Goal: Task Accomplishment & Management: Use online tool/utility

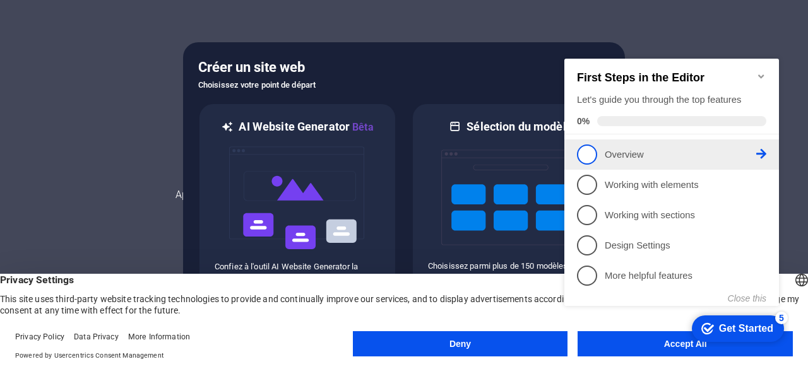
click at [607, 153] on p "Overview - incomplete" at bounding box center [679, 154] width 151 height 13
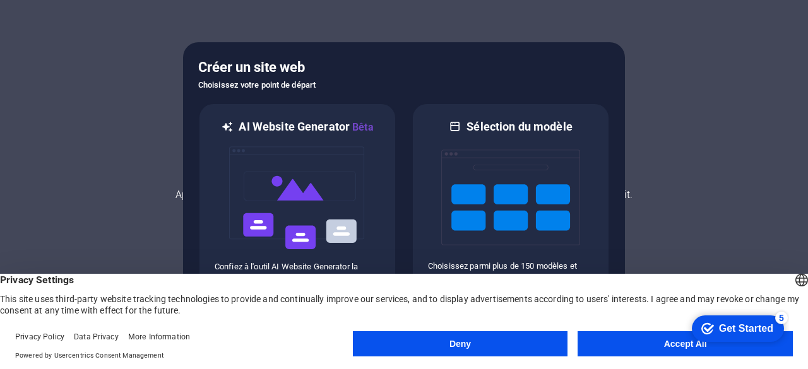
click at [555, 339] on button "Deny" at bounding box center [460, 343] width 215 height 25
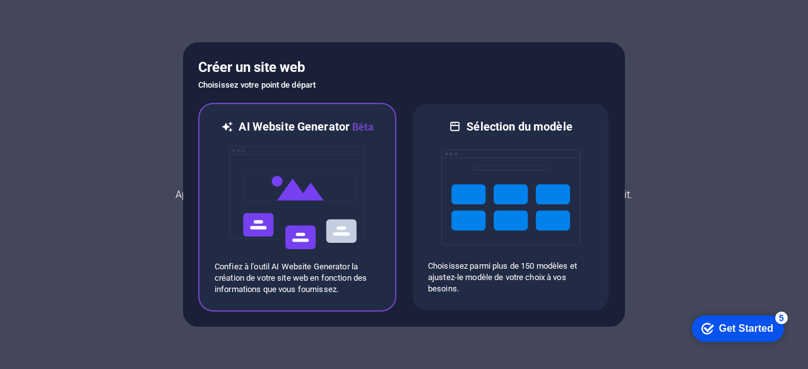
click at [328, 205] on img at bounding box center [297, 198] width 139 height 126
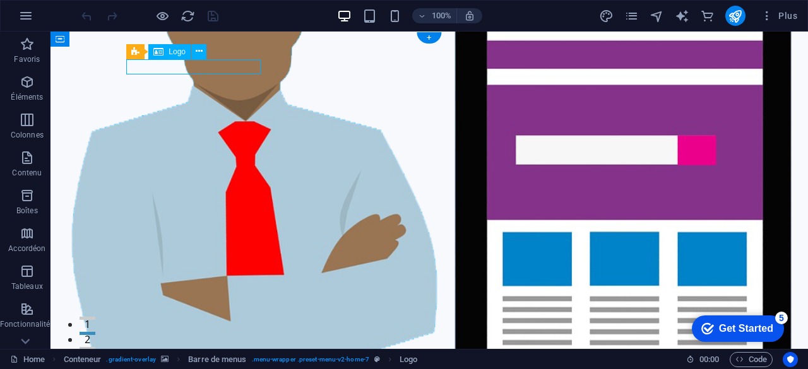
click at [233, 65] on div "Glissez et déposez l'élément de votre choix pour remplacer le contenu existant.…" at bounding box center [428, 190] width 757 height 317
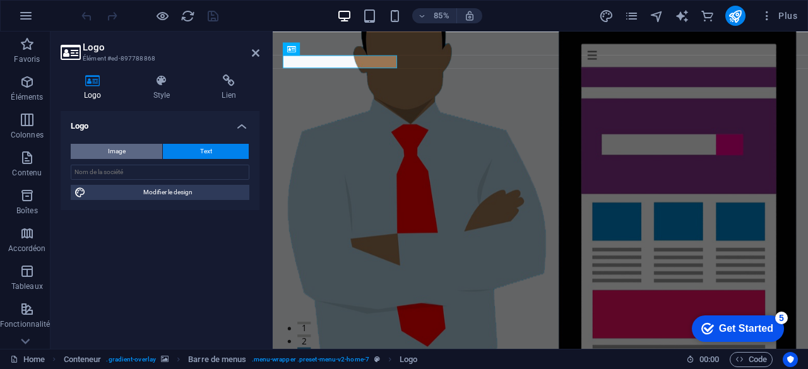
click at [129, 150] on button "Image" at bounding box center [116, 151] width 91 height 15
select select "DISABLED_OPTION_VALUE"
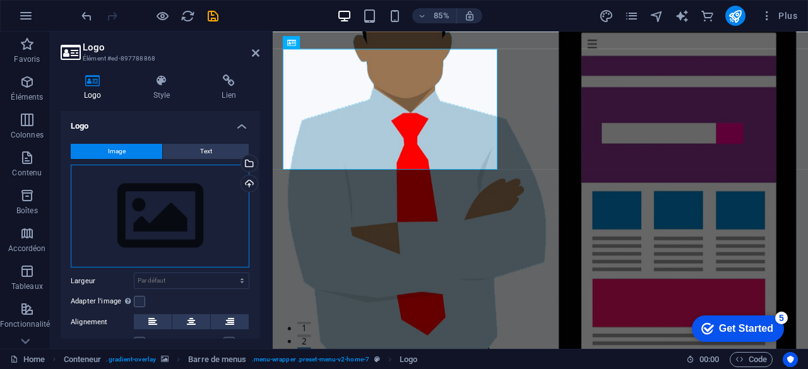
click at [192, 198] on div "Glissez les fichiers ici, cliquez pour choisir les fichiers ou sélectionnez les…" at bounding box center [160, 216] width 179 height 103
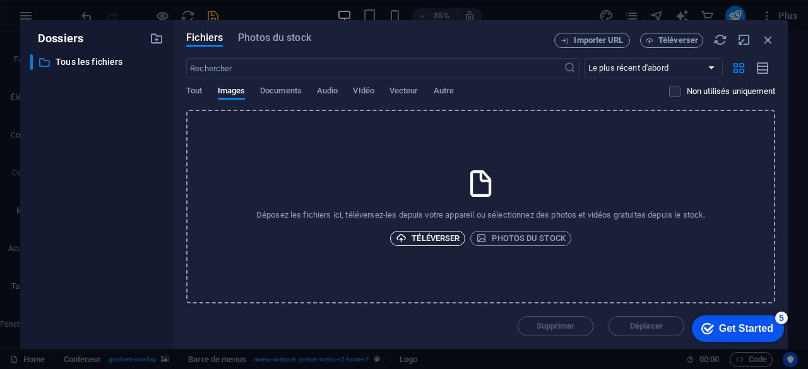
click at [432, 242] on span "Téléverser" at bounding box center [428, 238] width 64 height 15
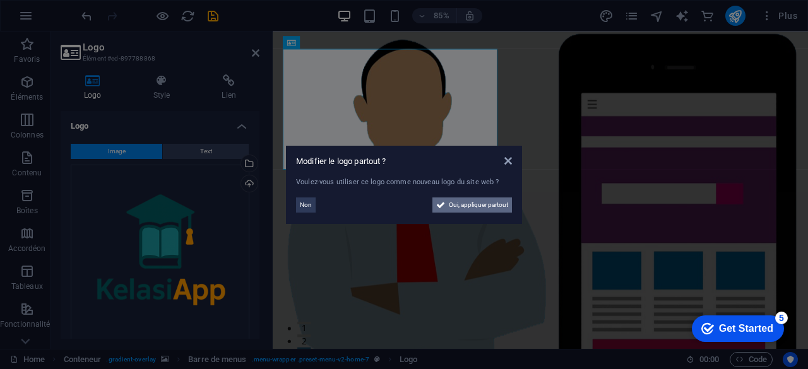
click at [469, 203] on span "Oui, appliquer partout" at bounding box center [478, 204] width 59 height 15
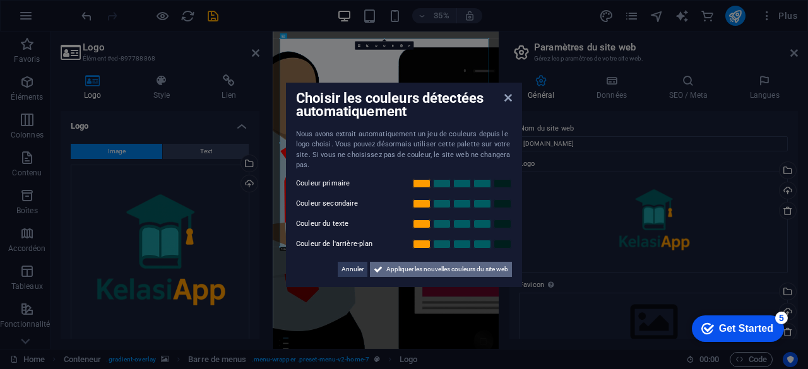
click at [422, 269] on span "Appliquer les nouvelles couleurs du site web" at bounding box center [447, 269] width 122 height 15
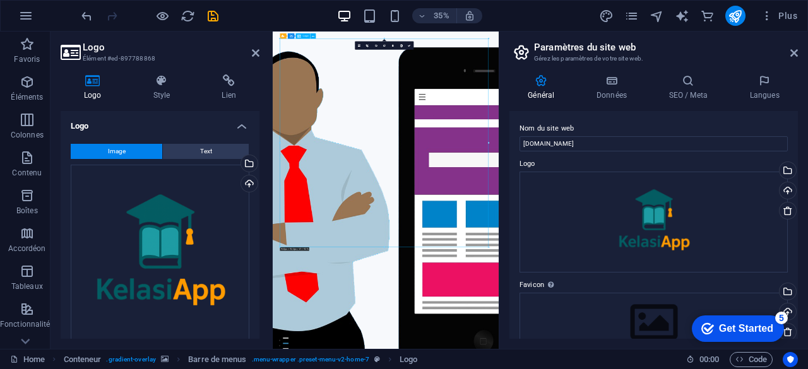
drag, startPoint x: 884, startPoint y: 639, endPoint x: 796, endPoint y: 572, distance: 110.3
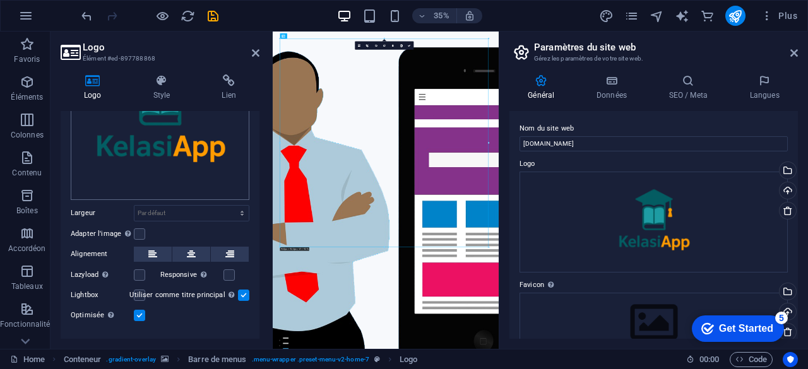
scroll to position [164, 0]
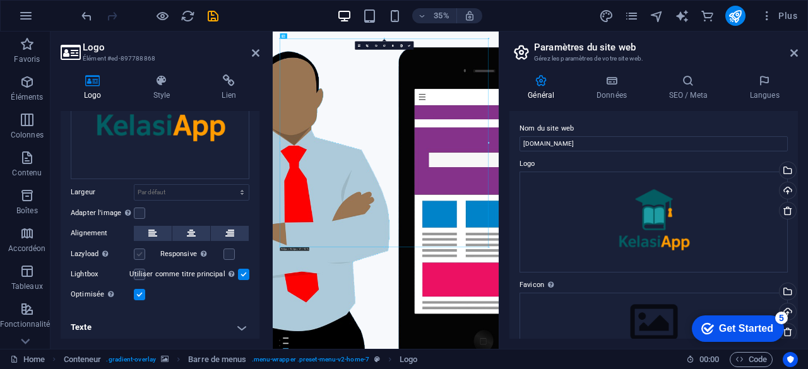
click at [141, 250] on label at bounding box center [139, 254] width 11 height 11
click at [0, 0] on input "Lazyload Charger les images après la page améliore le temps de chargement (vite…" at bounding box center [0, 0] width 0 height 0
click at [228, 252] on label at bounding box center [228, 254] width 11 height 11
click at [0, 0] on input "Responsive Chargez automatiquement des images Retina et les formats optimisés p…" at bounding box center [0, 0] width 0 height 0
click at [141, 208] on label at bounding box center [139, 213] width 11 height 11
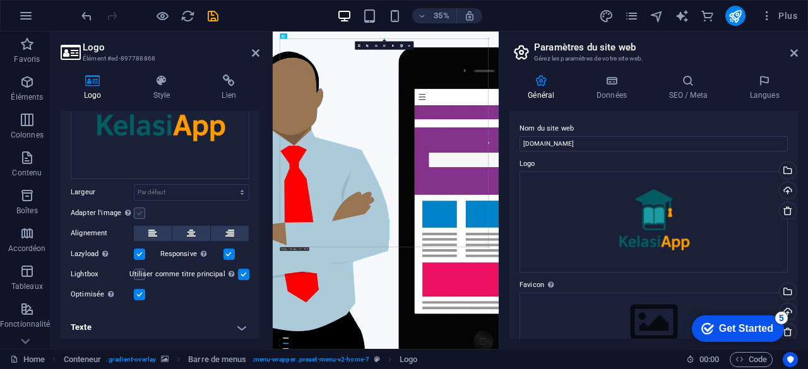
click at [0, 0] on input "Adapter l'image Adapter automatiquement l'image à une largeur et une hauteur fi…" at bounding box center [0, 0] width 0 height 0
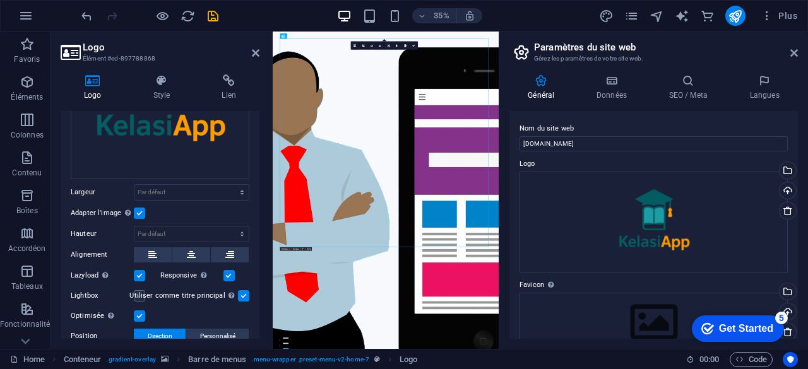
click at [142, 296] on label at bounding box center [139, 295] width 11 height 11
click at [0, 0] on input "Lightbox" at bounding box center [0, 0] width 0 height 0
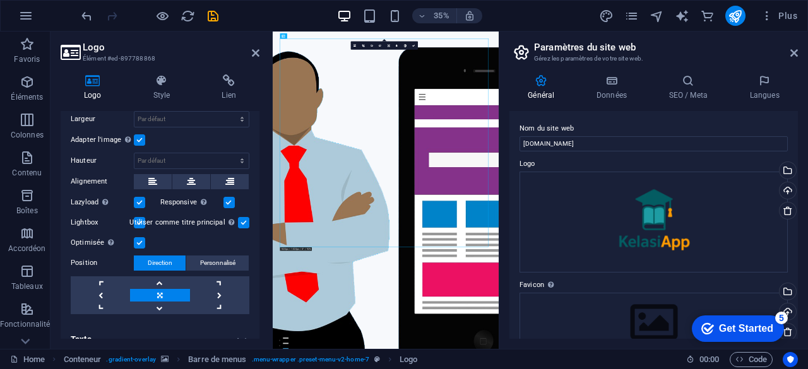
scroll to position [249, 0]
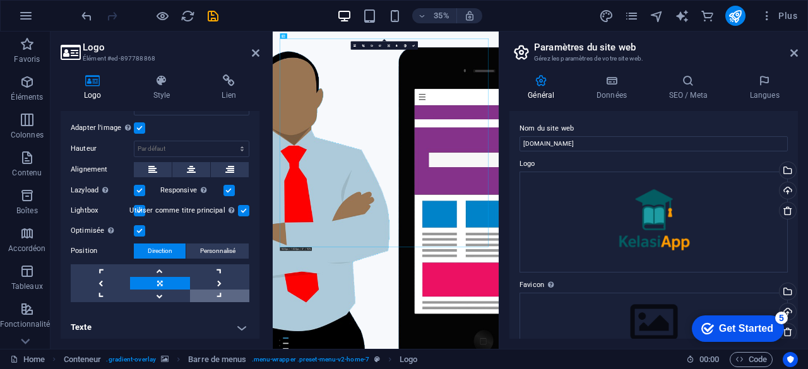
click at [216, 290] on link at bounding box center [219, 296] width 59 height 13
click at [97, 267] on link at bounding box center [100, 270] width 59 height 13
click at [145, 279] on link at bounding box center [159, 283] width 59 height 13
click at [239, 322] on h4 "Texte" at bounding box center [160, 327] width 199 height 30
click at [212, 13] on icon "save" at bounding box center [213, 16] width 15 height 15
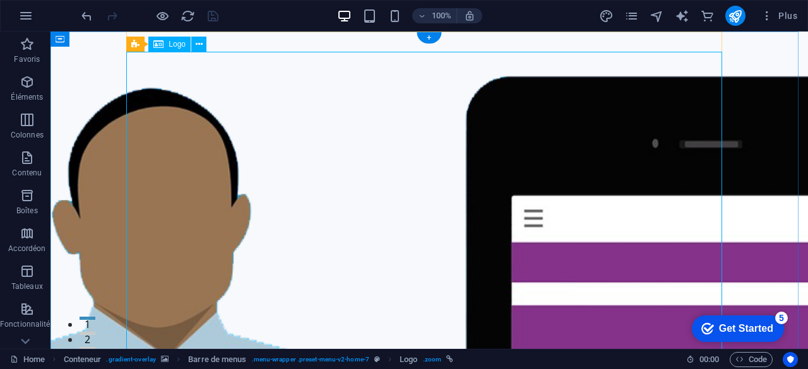
drag, startPoint x: 181, startPoint y: 77, endPoint x: 149, endPoint y: 92, distance: 35.6
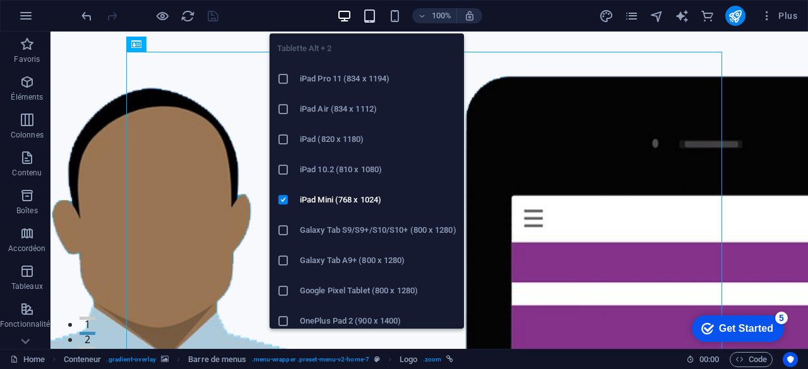
click at [372, 13] on icon "button" at bounding box center [369, 16] width 15 height 15
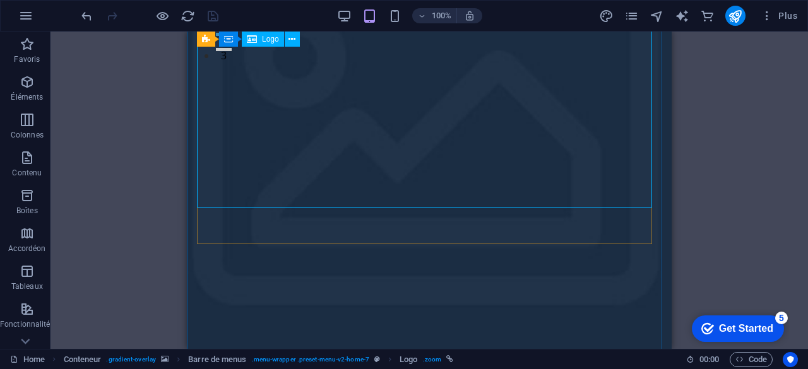
scroll to position [298, 0]
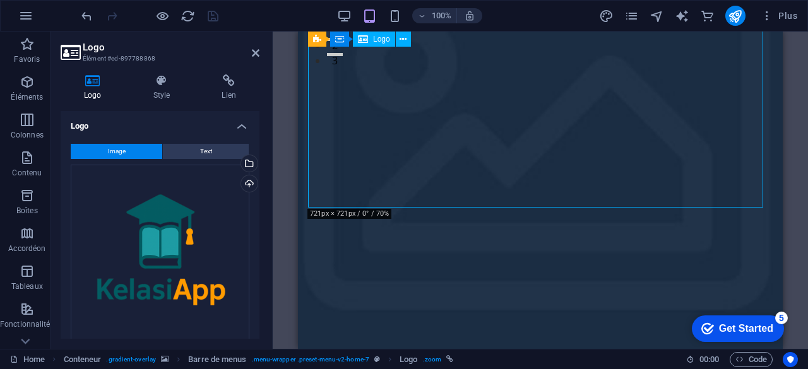
drag, startPoint x: 760, startPoint y: 206, endPoint x: 478, endPoint y: 57, distance: 318.4
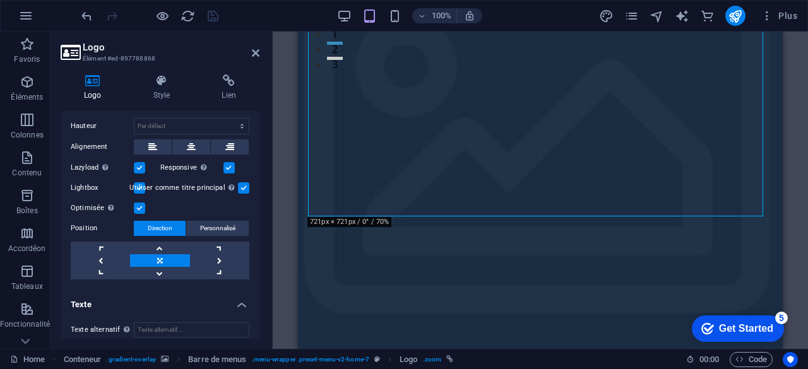
scroll to position [273, 0]
click at [211, 229] on span "Personnalisé" at bounding box center [217, 227] width 35 height 15
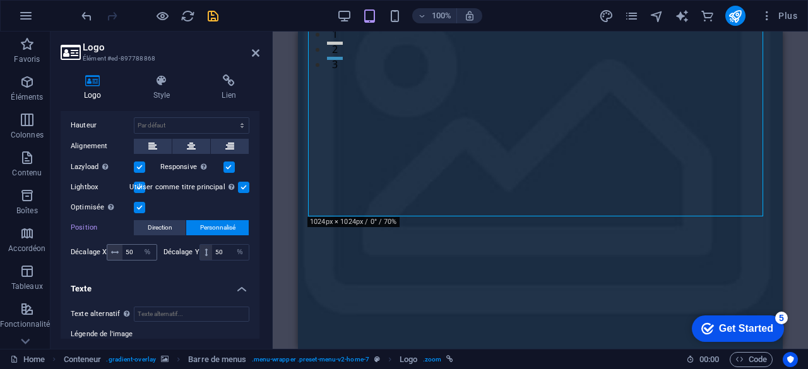
click at [112, 249] on icon at bounding box center [115, 253] width 8 height 8
click at [129, 247] on input "50" at bounding box center [138, 252] width 33 height 15
type input "10"
click at [215, 250] on input "50" at bounding box center [230, 252] width 37 height 15
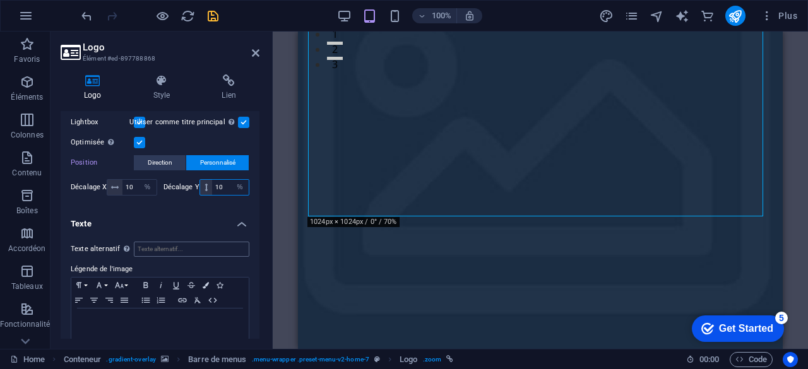
scroll to position [352, 0]
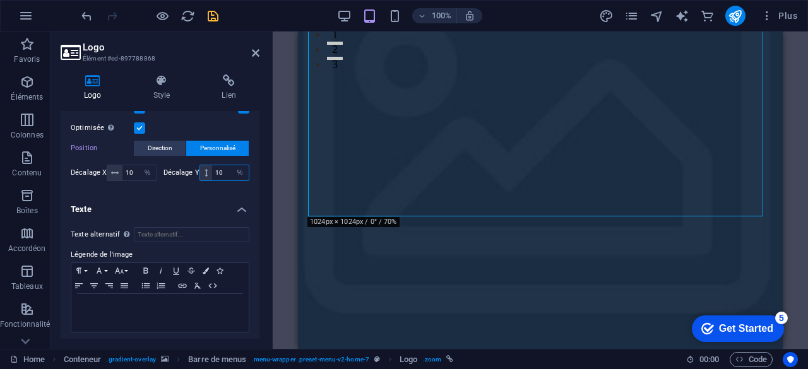
type input "10"
click at [187, 209] on h4 "Texte" at bounding box center [160, 205] width 199 height 23
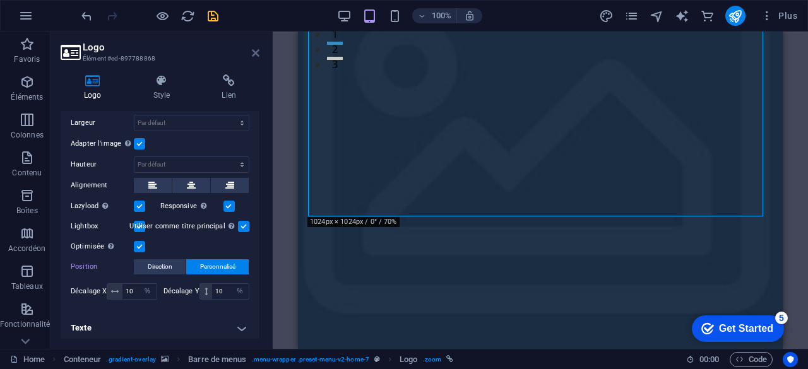
click at [257, 54] on icon at bounding box center [256, 53] width 8 height 10
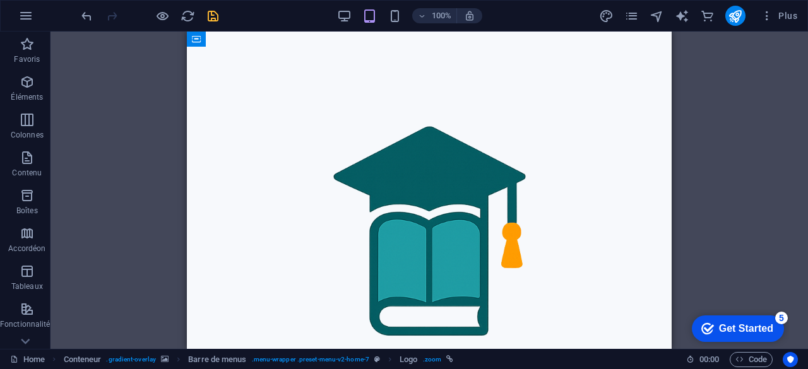
scroll to position [2823, 0]
click at [739, 323] on div "Get Started" at bounding box center [746, 328] width 54 height 11
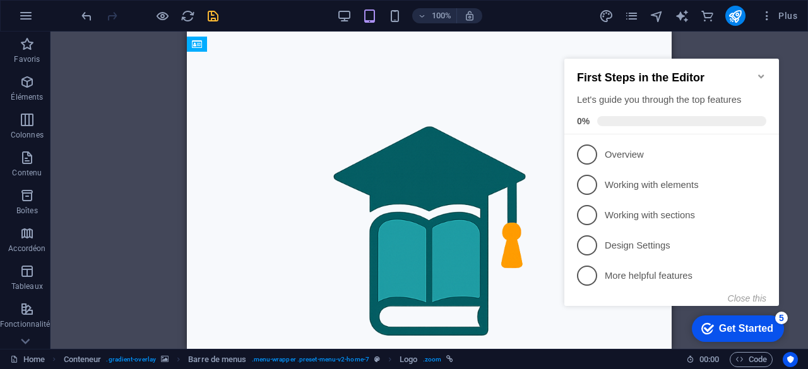
click div "checkmark Get Started 5 First Steps in the Editor Let's guide you through the t…"
click at [807, 81] on div "Glissez et déposez l'élément de votre choix pour remplacer le contenu existant.…" at bounding box center [428, 190] width 757 height 317
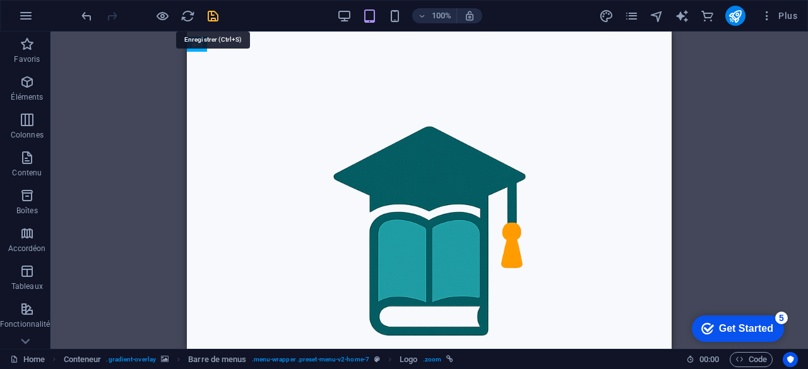
click at [214, 17] on icon "save" at bounding box center [213, 16] width 15 height 15
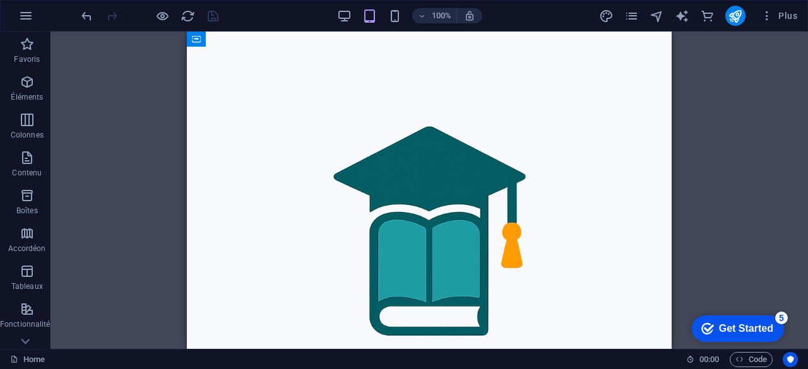
scroll to position [860, 0]
click at [738, 15] on icon "publish" at bounding box center [735, 16] width 15 height 15
